Goal: Task Accomplishment & Management: Use online tool/utility

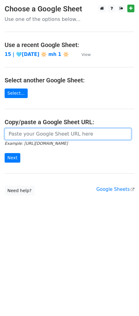
click at [36, 135] on input "url" at bounding box center [68, 134] width 127 height 12
paste input "[URL][DOMAIN_NAME]"
type input "https://docs.google.com/spreadsheets/d/1NFEvn1QAu9uq6WD_Bl0Hi9d5Iaq5ik1f365sl0d…"
click at [5, 153] on input "Next" at bounding box center [13, 158] width 16 height 10
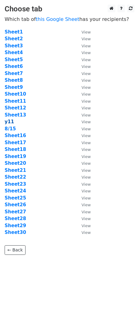
click at [9, 121] on strong "y11" at bounding box center [10, 122] width 10 height 6
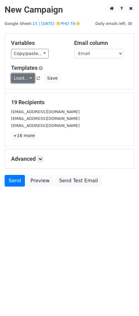
click at [21, 77] on link "Load..." at bounding box center [23, 78] width 24 height 10
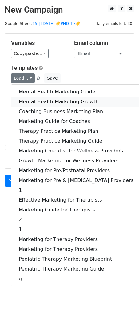
click at [41, 98] on link "Mental Health Marketing Growth" at bounding box center [75, 102] width 129 height 10
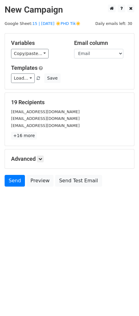
click at [130, 87] on div "Variables Copy/paste... {{Name}} {{Email}} {{Merge status}} Email column Name E…" at bounding box center [69, 61] width 129 height 56
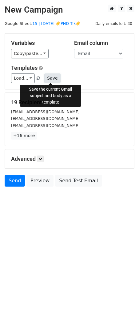
click at [52, 77] on button "Save" at bounding box center [52, 78] width 16 height 10
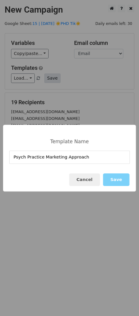
type input "Psych Practice Marketing Approach"
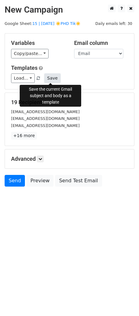
click at [47, 75] on button "Save" at bounding box center [52, 78] width 16 height 10
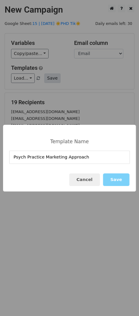
type input "Psych Practice Marketing Approach"
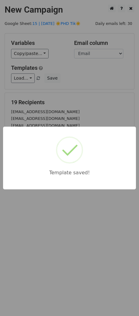
click at [76, 108] on div "Template saved!" at bounding box center [69, 158] width 139 height 316
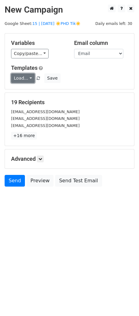
click at [20, 79] on link "Load..." at bounding box center [23, 78] width 24 height 10
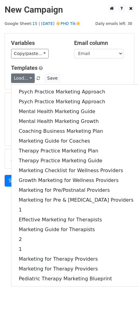
click at [57, 22] on link "15 | AUG 15 ☀️PHD Tik☀️" at bounding box center [56, 23] width 48 height 5
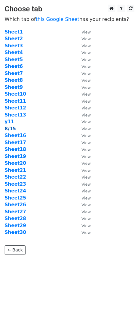
click at [10, 128] on strong "8/15" at bounding box center [10, 129] width 11 height 6
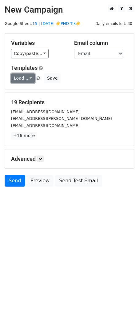
click at [21, 75] on link "Load..." at bounding box center [23, 78] width 24 height 10
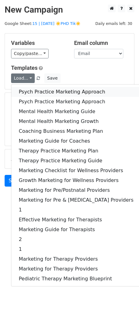
click at [29, 94] on link "Psych Practice Marketing Approach" at bounding box center [75, 92] width 129 height 10
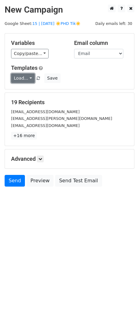
click at [20, 79] on link "Load..." at bounding box center [23, 78] width 24 height 10
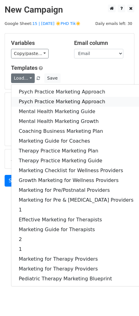
click at [27, 100] on link "Psych Practice Marketing Approach" at bounding box center [75, 102] width 129 height 10
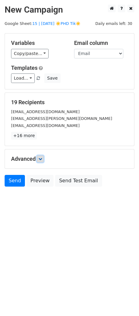
click at [44, 157] on link at bounding box center [40, 158] width 7 height 7
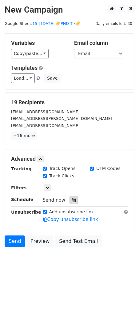
click at [73, 201] on icon at bounding box center [74, 200] width 4 height 4
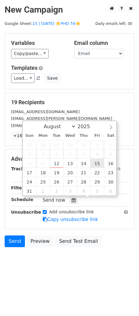
type input "2025-08-15 12:00"
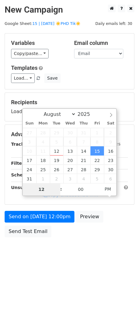
type input "9"
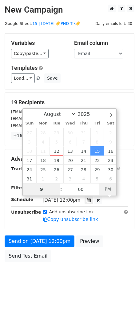
type input "2025-08-15 09:00"
type input "09"
click at [109, 187] on span "PM" at bounding box center [107, 189] width 17 height 12
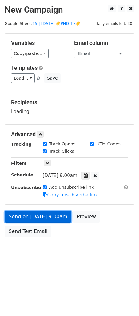
click at [44, 221] on form "Variables Copy/paste... {{Name}} {{Email}} Email column Name Email Templates Lo…" at bounding box center [70, 136] width 130 height 207
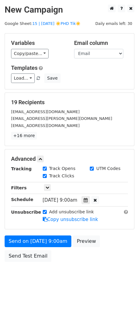
click at [36, 234] on form "Variables Copy/paste... {{Name}} {{Email}} Email column Name Email Templates Lo…" at bounding box center [70, 149] width 130 height 232
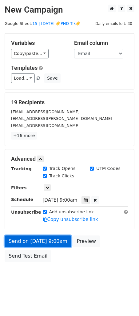
click at [34, 238] on link "Send on Aug 15 at 9:00am" at bounding box center [38, 241] width 67 height 12
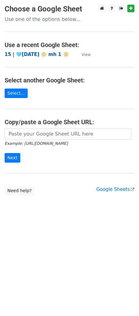
click at [37, 53] on strong "15 | 🩵[DATE] 🔆 mh 1 🔆" at bounding box center [37, 55] width 64 height 6
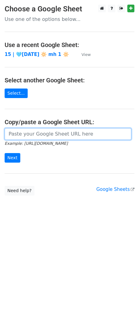
click at [57, 131] on input "url" at bounding box center [68, 134] width 127 height 12
paste input "[URL][DOMAIN_NAME]"
type input "[URL][DOMAIN_NAME]"
click at [5, 153] on input "Next" at bounding box center [13, 158] width 16 height 10
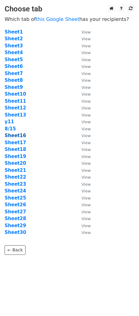
click at [20, 136] on strong "Sheet16" at bounding box center [16, 136] width 22 height 6
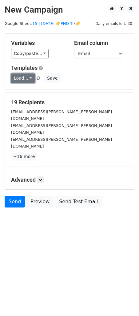
click at [21, 77] on link "Load..." at bounding box center [23, 78] width 24 height 10
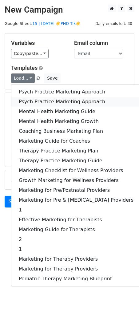
click at [22, 97] on link "Psych Practice Marketing Approach" at bounding box center [75, 102] width 129 height 10
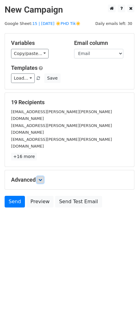
click at [40, 176] on link at bounding box center [40, 179] width 7 height 7
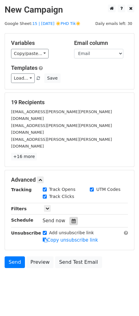
click at [72, 219] on icon at bounding box center [74, 221] width 4 height 4
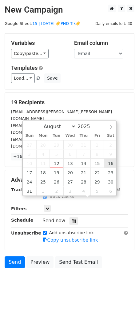
type input "[DATE] 12:00"
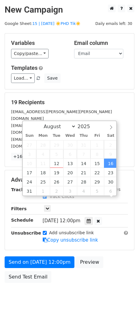
scroll to position [0, 0]
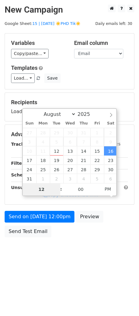
type input "9"
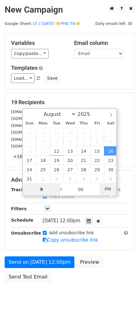
type input "[DATE] 09:00"
type input "09"
click at [109, 192] on span "PM" at bounding box center [107, 189] width 17 height 12
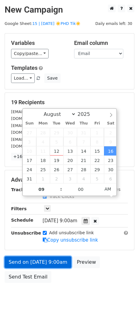
click at [30, 256] on link "Send on [DATE] 9:00am" at bounding box center [38, 262] width 67 height 12
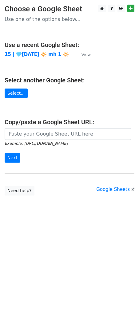
click at [32, 128] on main "Choose a Google Sheet Use one of the options below... Use a recent Google Sheet…" at bounding box center [69, 100] width 139 height 191
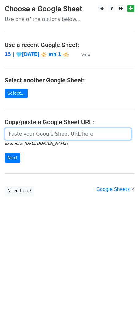
click at [21, 131] on input "url" at bounding box center [68, 134] width 127 height 12
paste input "[URL][DOMAIN_NAME]"
type input "https://docs.google.com/spreadsheets/d/1NFEvn1QAu9uq6WD_Bl0Hi9d5Iaq5ik1f365sl0d…"
click at [5, 153] on input "Next" at bounding box center [13, 158] width 16 height 10
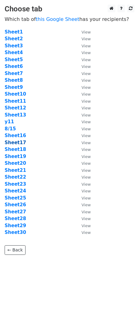
click at [18, 144] on strong "Sheet17" at bounding box center [16, 143] width 22 height 6
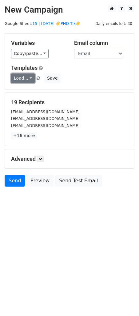
click at [28, 80] on link "Load..." at bounding box center [23, 78] width 24 height 10
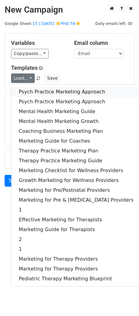
click at [29, 91] on link "Psych Practice Marketing Approach" at bounding box center [75, 92] width 129 height 10
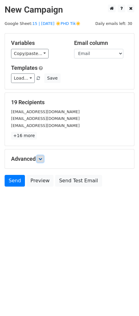
click at [41, 158] on icon at bounding box center [40, 159] width 4 height 4
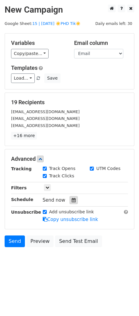
click at [73, 200] on div at bounding box center [73, 200] width 8 height 8
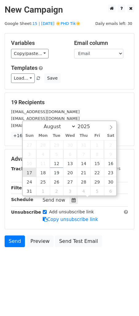
type input "[DATE] 12:00"
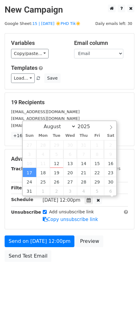
scroll to position [0, 0]
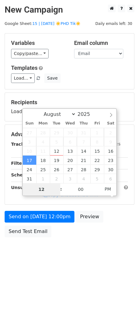
type input "9"
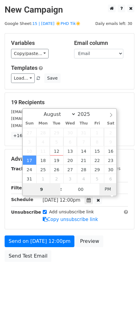
type input "[DATE] 09:00"
type input "09"
click at [107, 189] on span "PM" at bounding box center [107, 189] width 17 height 12
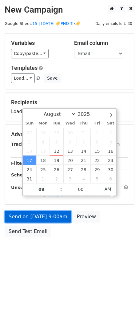
click at [45, 217] on link "Send on [DATE] 9:00am" at bounding box center [38, 217] width 67 height 12
